Goal: Task Accomplishment & Management: Use online tool/utility

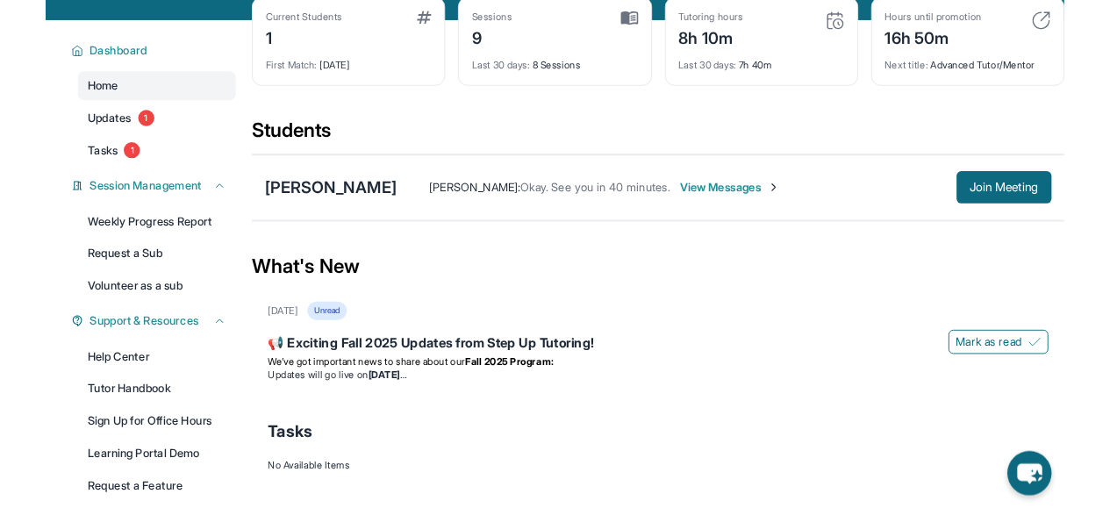
scroll to position [91, 0]
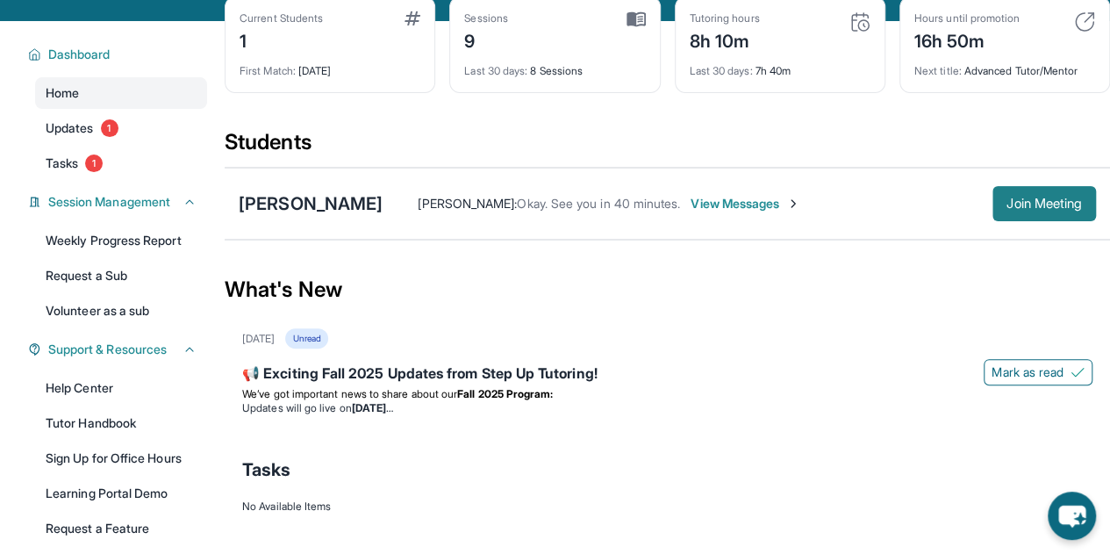
click at [1035, 198] on span "Join Meeting" at bounding box center [1044, 203] width 75 height 11
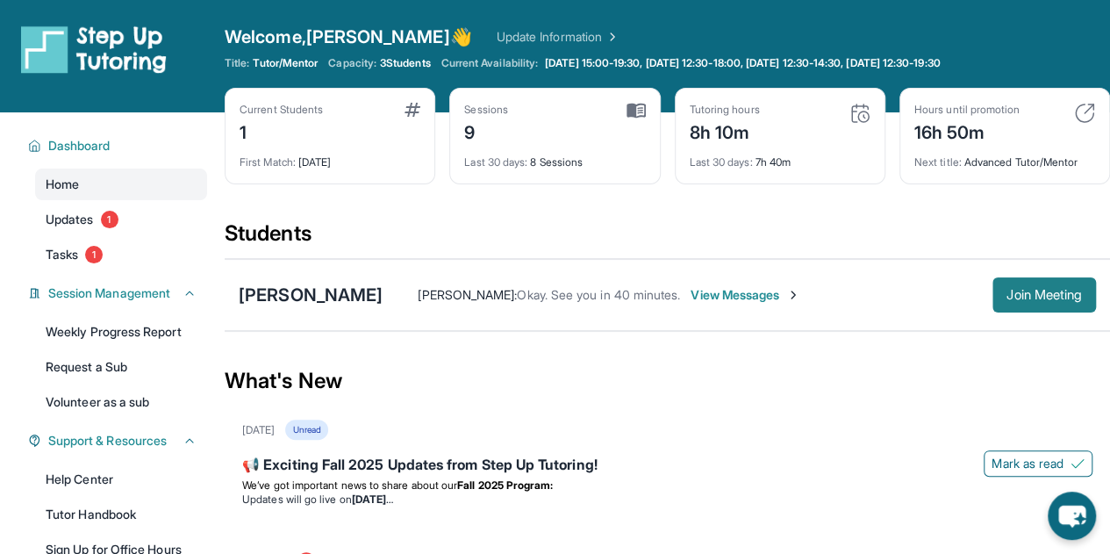
click at [1040, 284] on button "Join Meeting" at bounding box center [1045, 294] width 104 height 35
